Goal: Check status: Check status

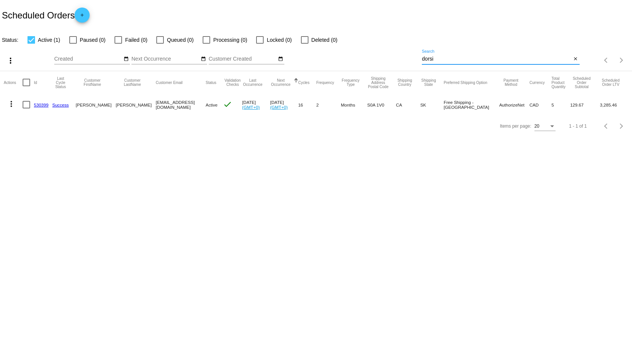
click at [440, 57] on input "dorsi" at bounding box center [496, 59] width 149 height 6
type input "d"
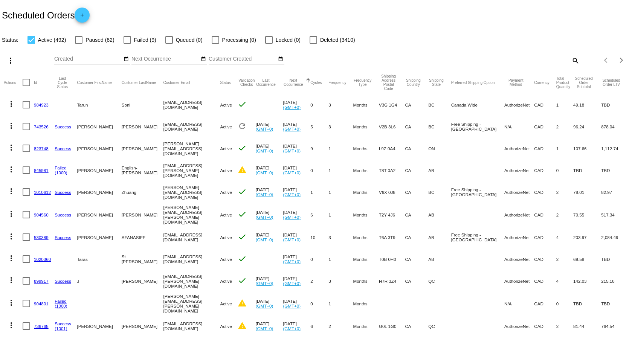
click at [570, 61] on mat-icon "search" at bounding box center [574, 61] width 9 height 12
click at [469, 59] on input "Search" at bounding box center [500, 59] width 157 height 6
type input "743526"
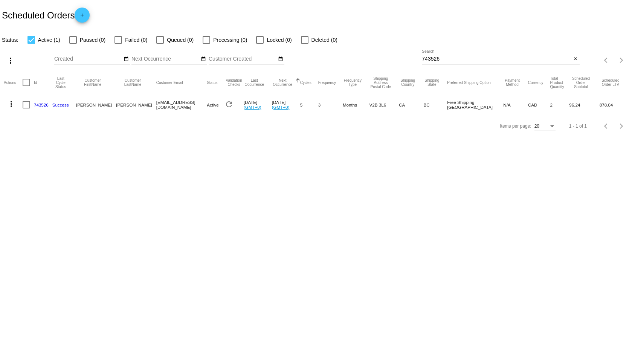
click at [38, 106] on link "743526" at bounding box center [41, 104] width 15 height 5
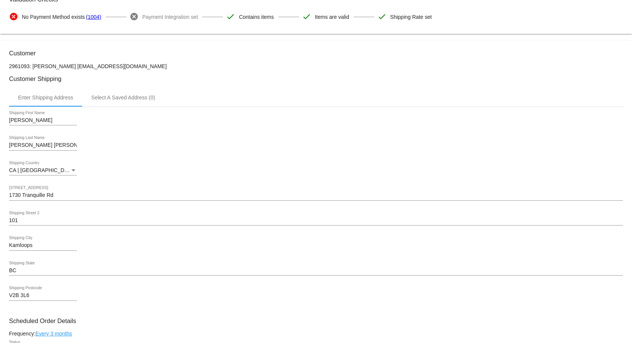
scroll to position [106, 0]
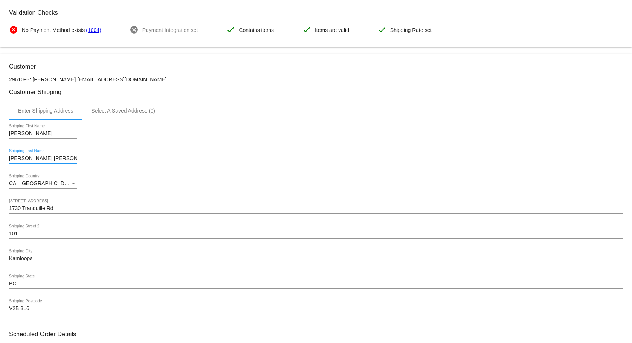
drag, startPoint x: 57, startPoint y: 157, endPoint x: 5, endPoint y: 157, distance: 52.3
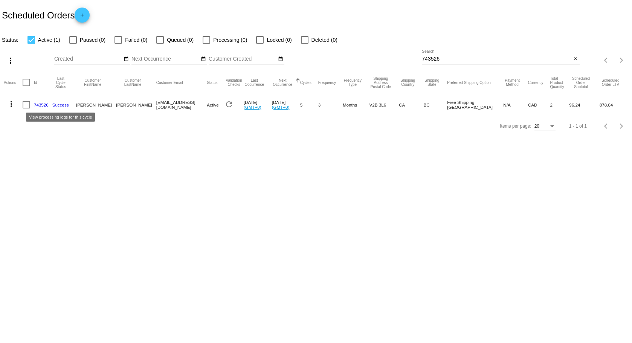
click at [42, 103] on link "743526" at bounding box center [41, 104] width 15 height 5
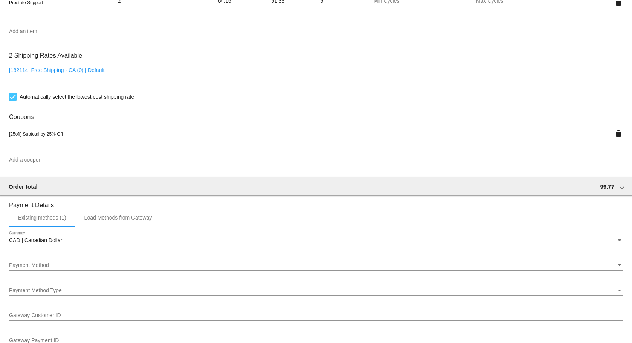
scroll to position [565, 0]
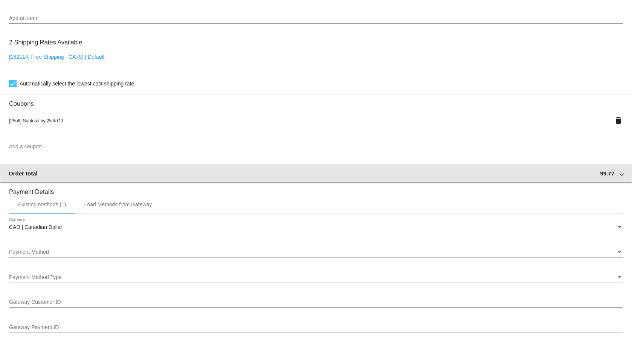
click at [613, 175] on div "Order total 99.77" at bounding box center [314, 173] width 611 height 6
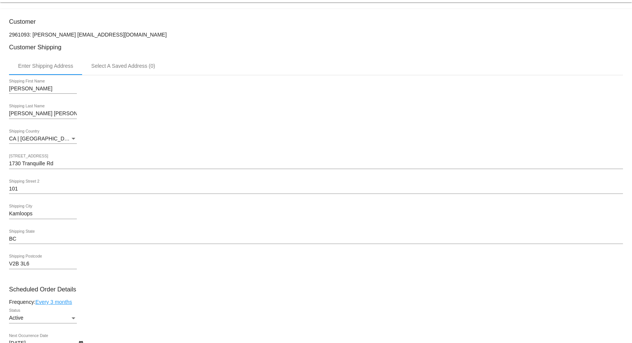
scroll to position [0, 0]
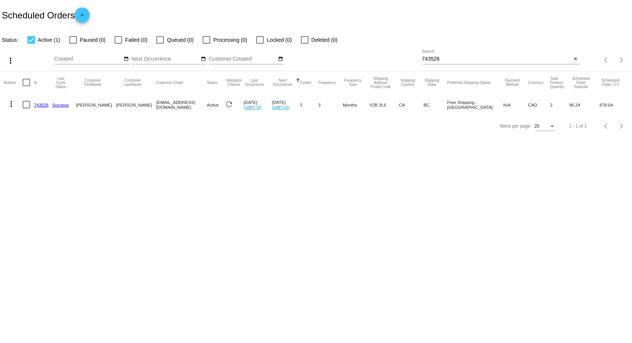
drag, startPoint x: 123, startPoint y: 106, endPoint x: 115, endPoint y: 107, distance: 8.3
click at [116, 107] on mat-cell "[PERSON_NAME]" at bounding box center [136, 105] width 40 height 22
click at [130, 108] on mat-cell "[PERSON_NAME]" at bounding box center [136, 105] width 40 height 22
drag, startPoint x: 130, startPoint y: 105, endPoint x: 110, endPoint y: 106, distance: 19.6
click at [110, 106] on mat-row "more_vert 743526 Success Rory Newsom tulasu@gmail.com Active refresh Jul 14 202…" at bounding box center [316, 105] width 624 height 22
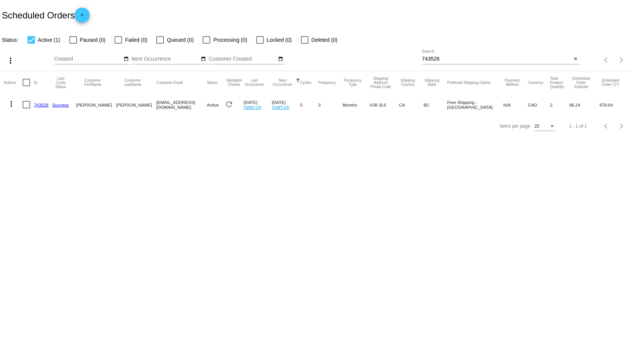
copy mat-row "[PERSON_NAME]"
drag, startPoint x: 459, startPoint y: 55, endPoint x: 373, endPoint y: 56, distance: 85.8
click at [373, 56] on div "more_vert Oct Jan Feb Mar Apr 1" at bounding box center [316, 57] width 632 height 27
drag, startPoint x: 443, startPoint y: 58, endPoint x: 354, endPoint y: 49, distance: 89.7
click at [354, 49] on div "more_vert Oct Jan Feb Mar Apr 1" at bounding box center [316, 57] width 632 height 27
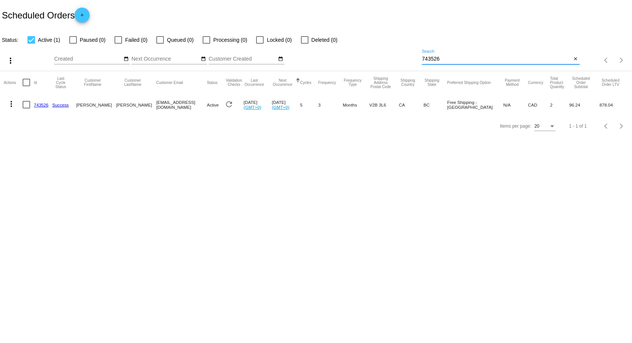
paste input "[PERSON_NAME]"
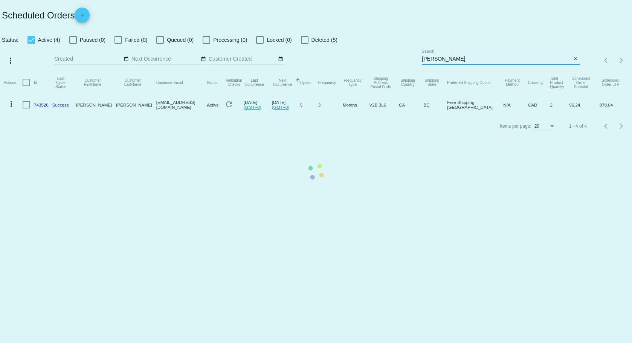
type input "[PERSON_NAME]"
click at [433, 59] on app-dashboard-scheduled-orders "Scheduled Orders add Status: Active (4) Paused (0) Failed (0) Queued (0) Proces…" at bounding box center [316, 68] width 632 height 137
